Goal: Find specific page/section: Find specific page/section

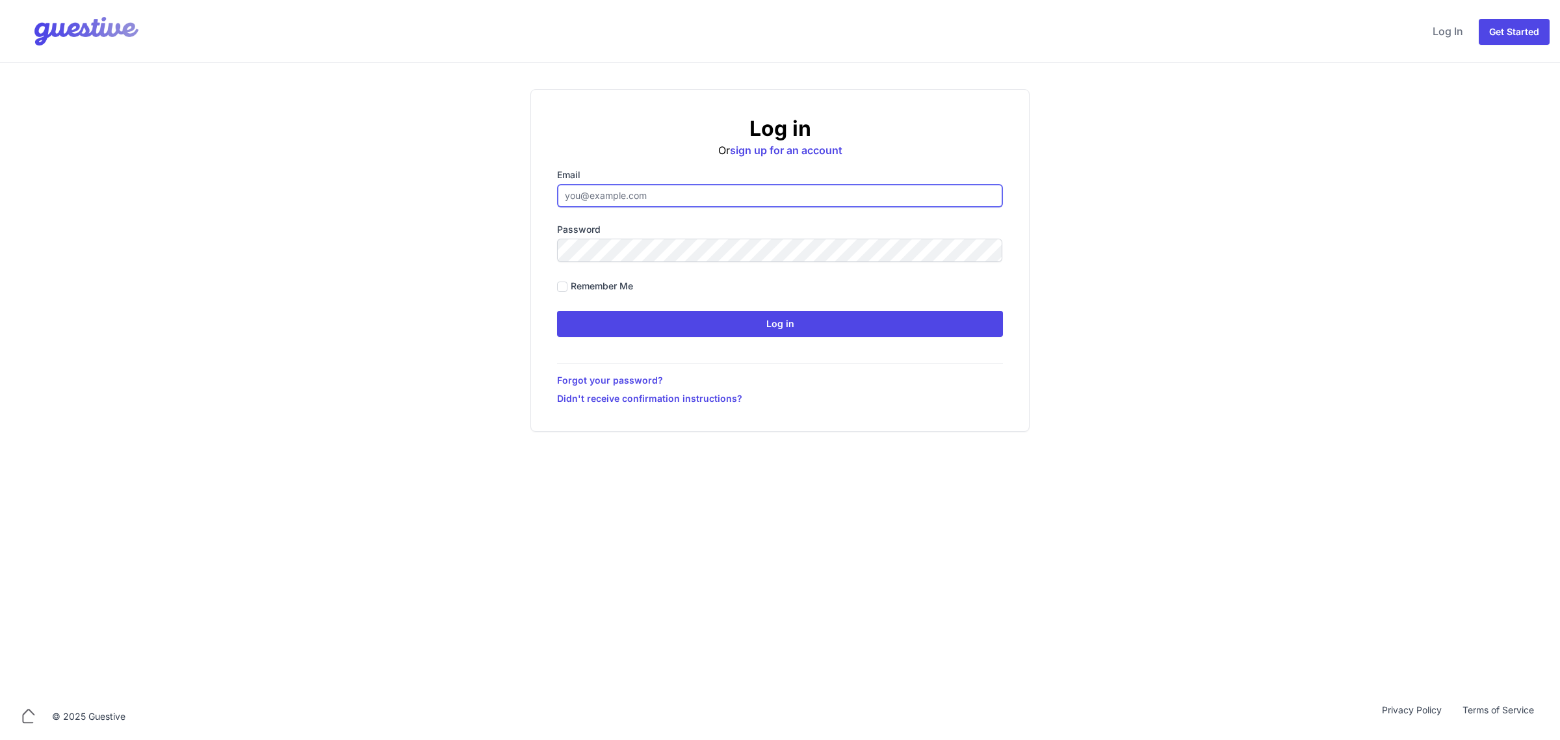
type input "[EMAIL_ADDRESS][DOMAIN_NAME]"
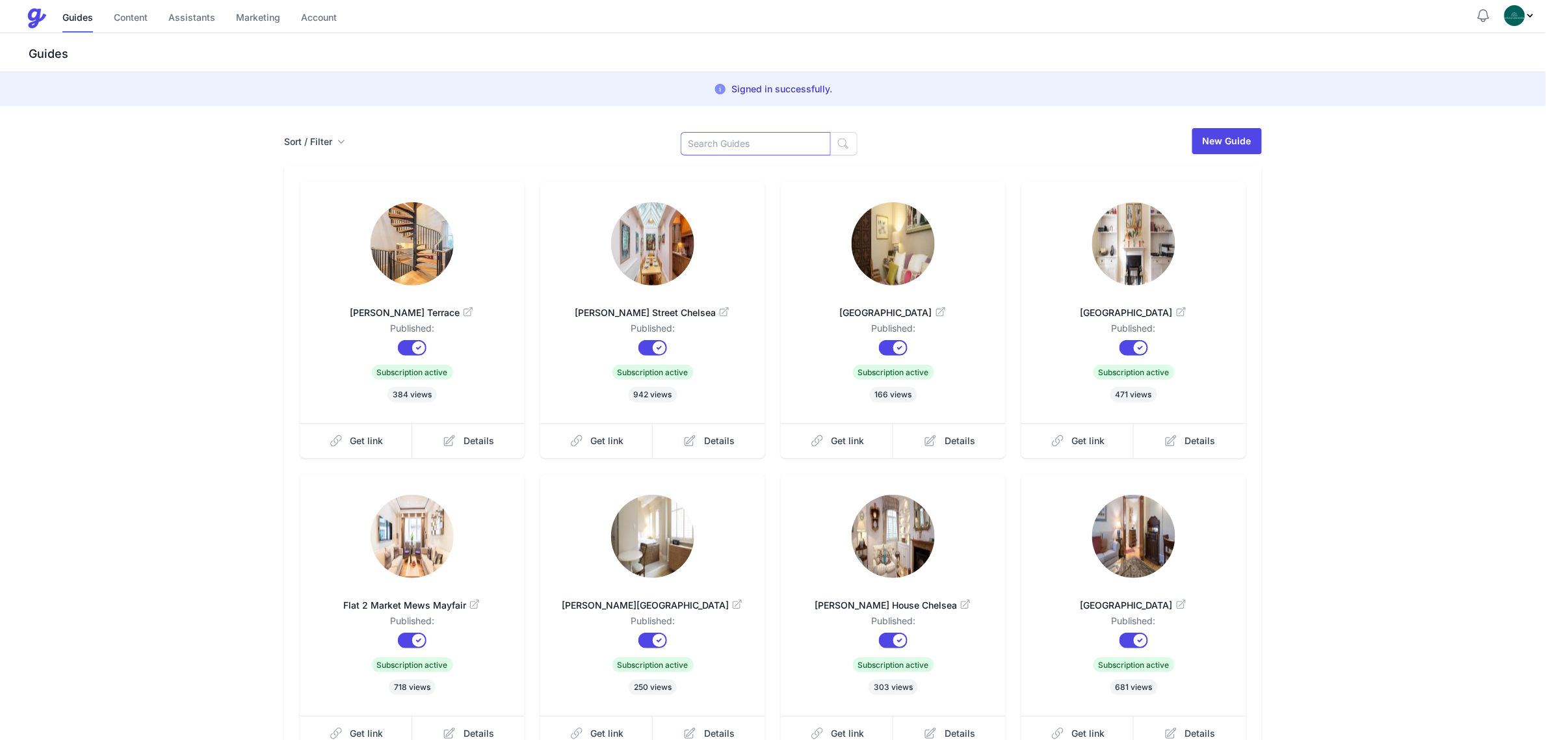
click at [726, 137] on input at bounding box center [756, 143] width 150 height 23
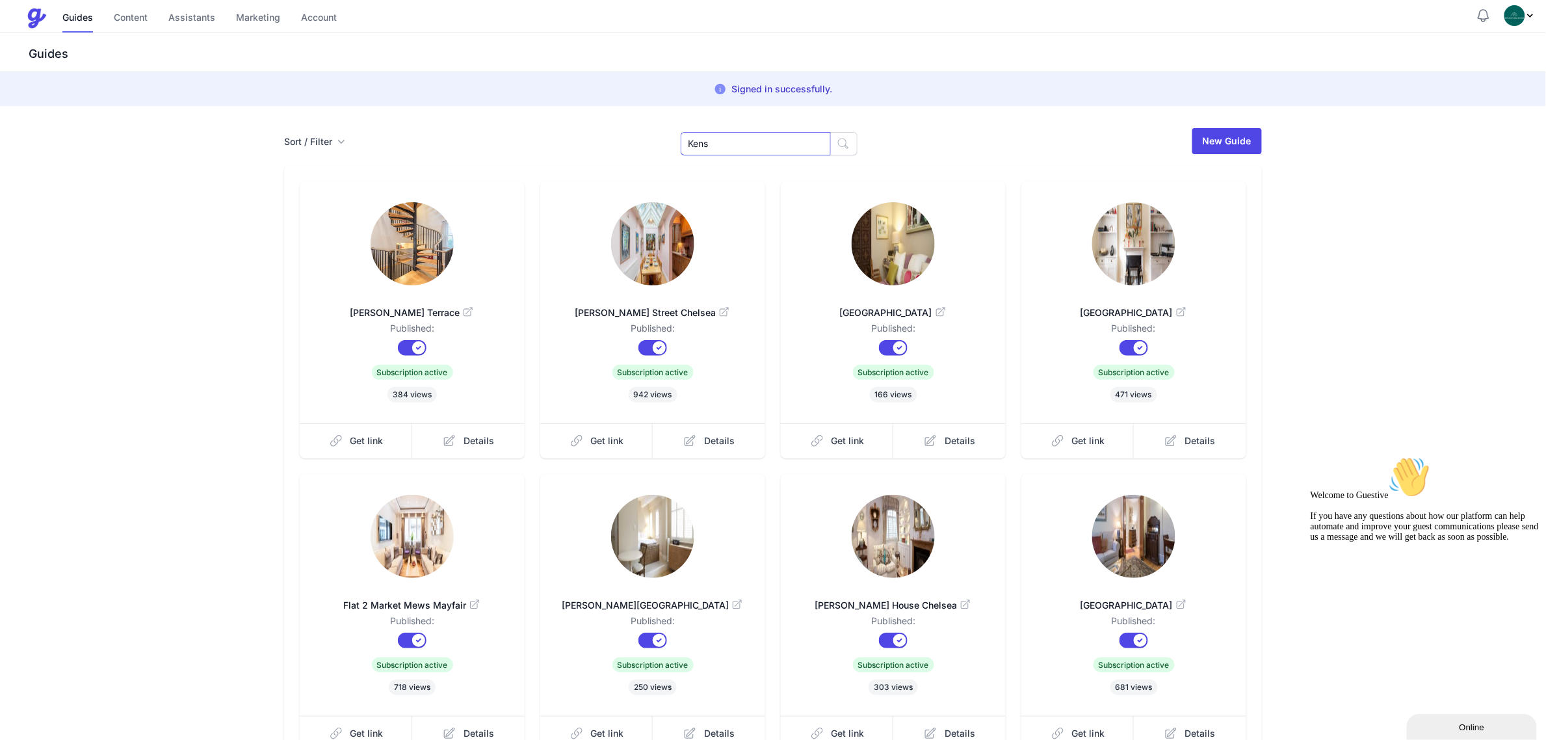
type input "Kens"
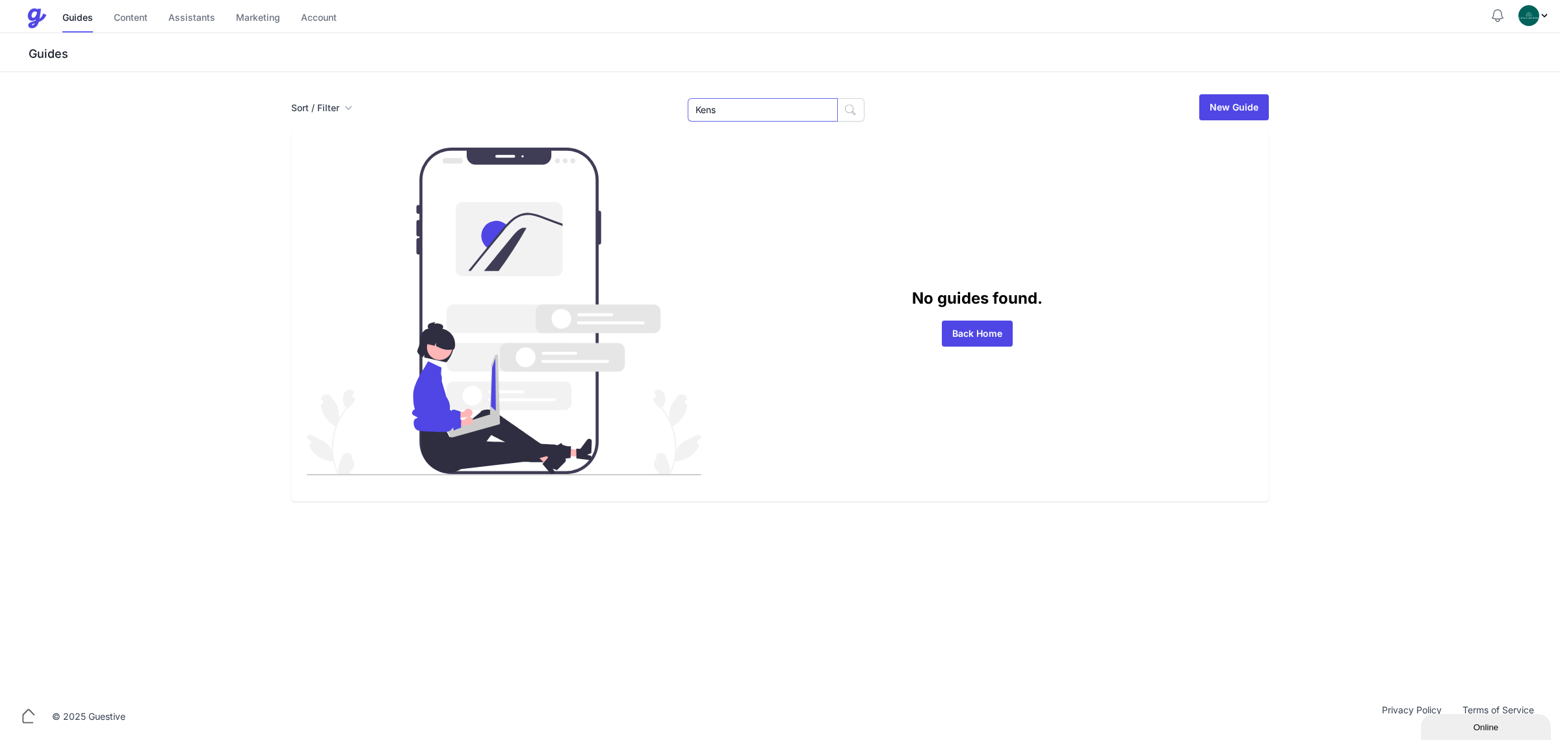
click at [737, 111] on input "Kens" at bounding box center [763, 109] width 150 height 23
type input "19"
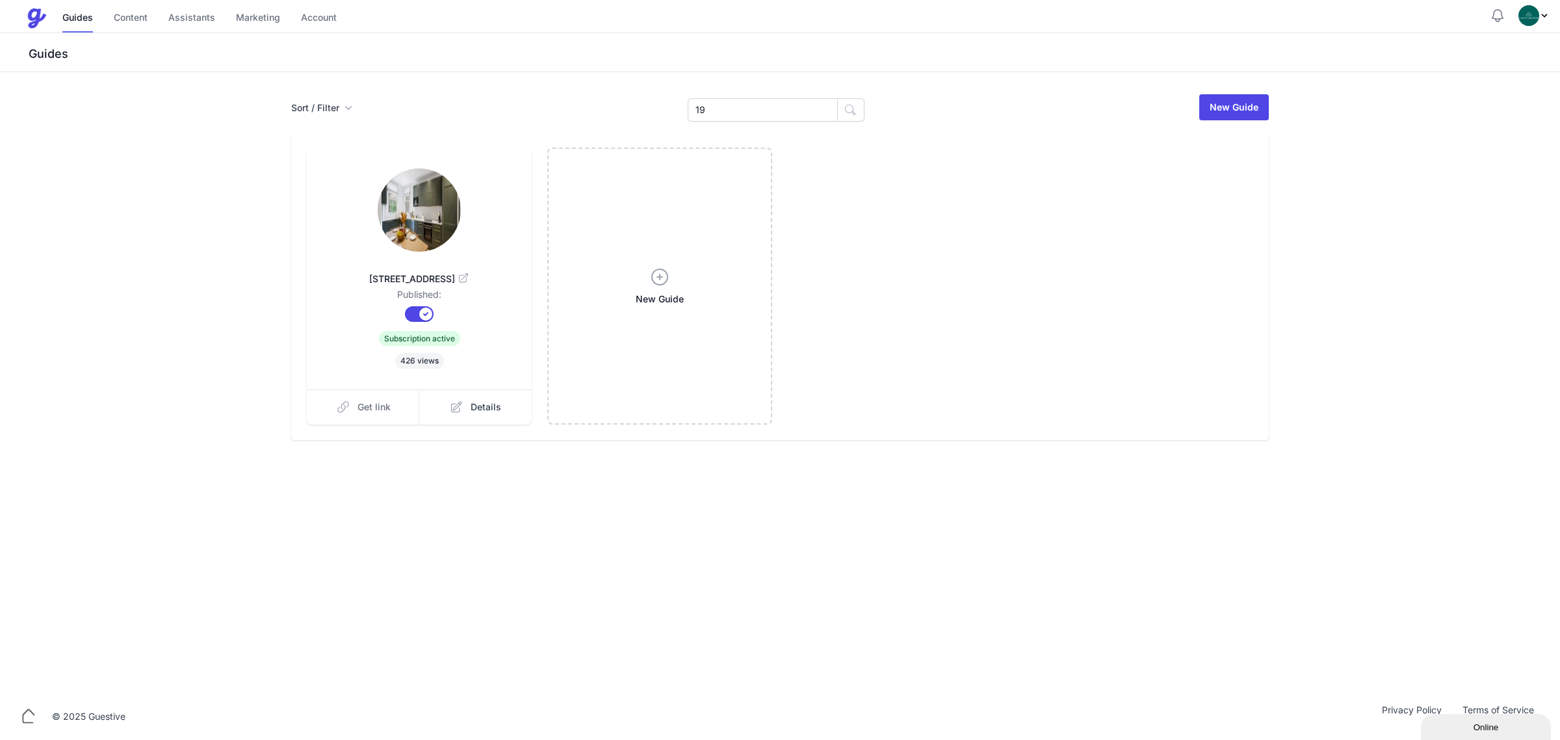
click at [337, 417] on link "Get link" at bounding box center [363, 406] width 113 height 35
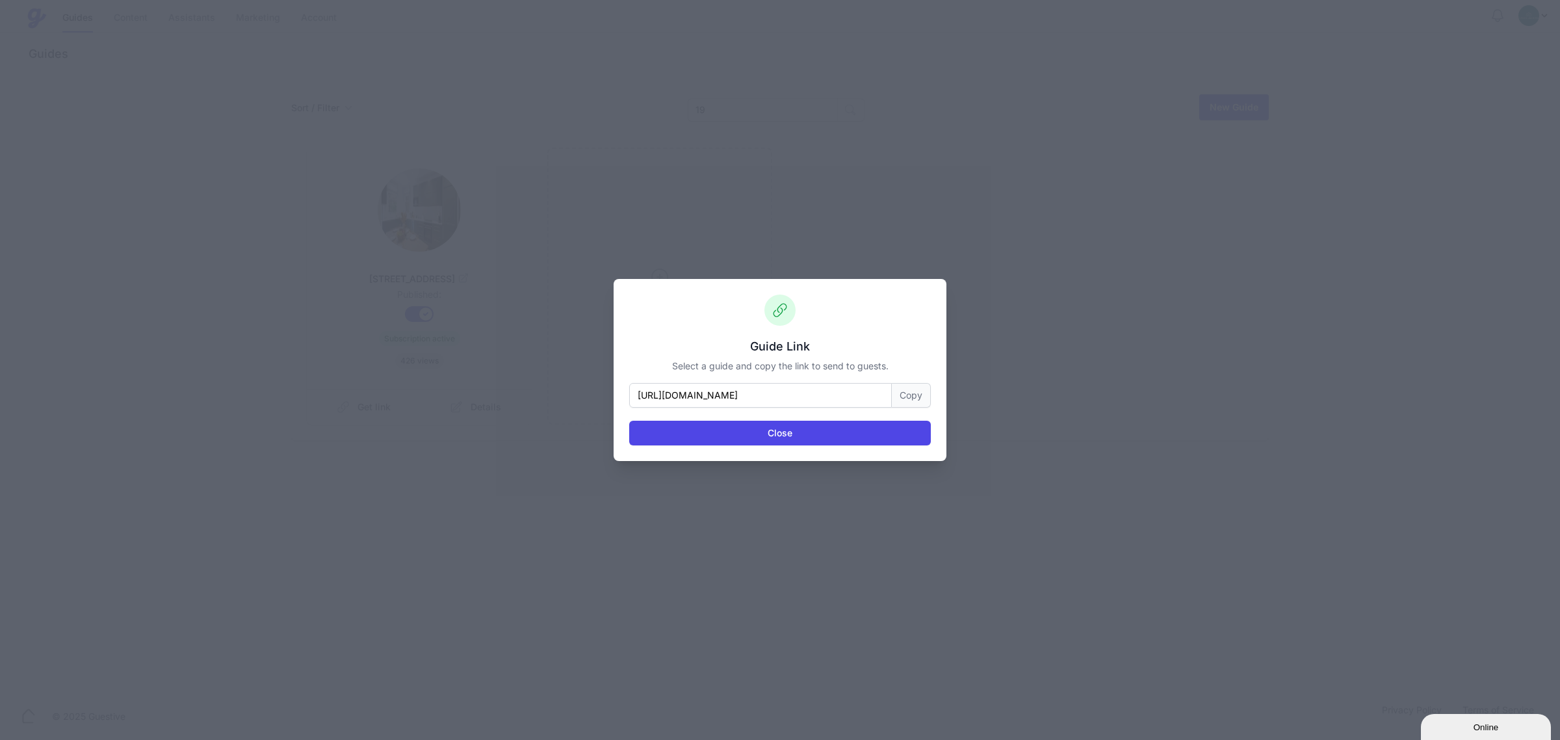
click at [911, 398] on button "Copy" at bounding box center [911, 395] width 39 height 25
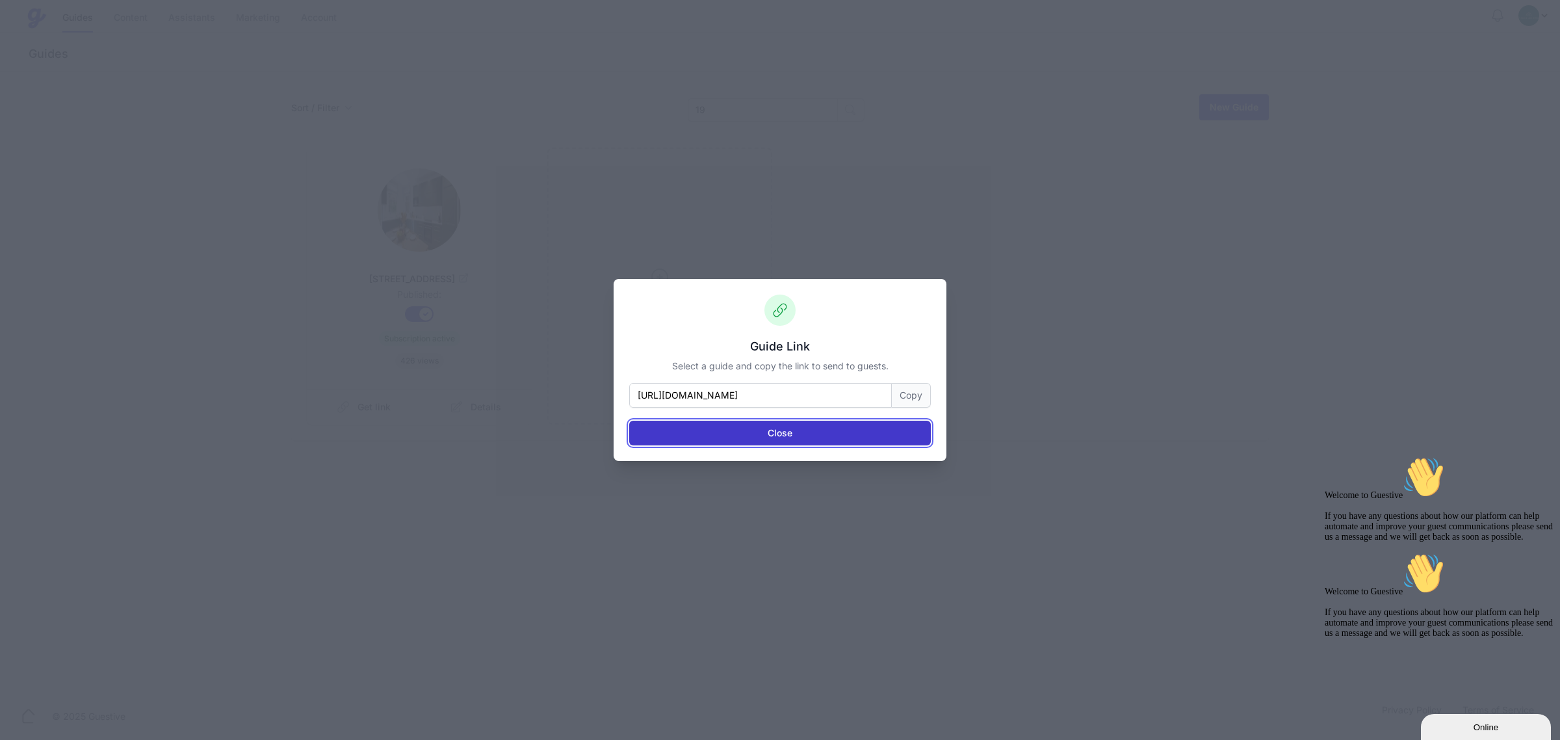
click at [852, 436] on button "Close" at bounding box center [780, 433] width 302 height 25
